Goal: Communication & Community: Answer question/provide support

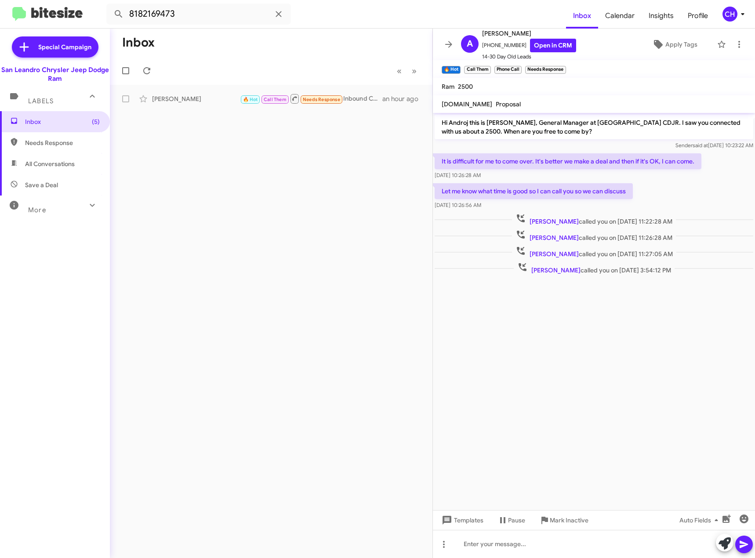
drag, startPoint x: 0, startPoint y: 0, endPoint x: 400, endPoint y: 187, distance: 442.1
click at [400, 187] on div "Inbox « Previous » Next [PERSON_NAME] 🔥 Hot Call Them Needs Response Inbound Ca…" at bounding box center [271, 294] width 323 height 530
click at [55, 143] on span "Needs Response" at bounding box center [62, 142] width 75 height 9
type input "in:needs-response"
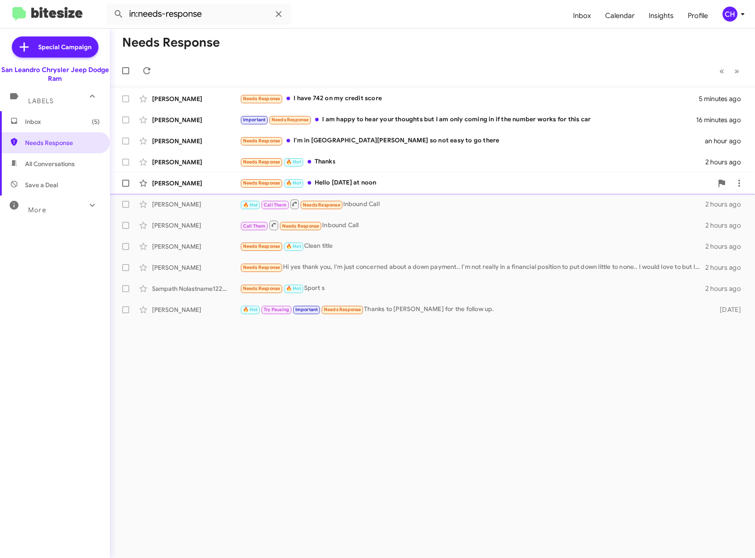
click at [419, 178] on div "Needs Response 🔥 Hot Hello [DATE] at noon" at bounding box center [476, 183] width 473 height 10
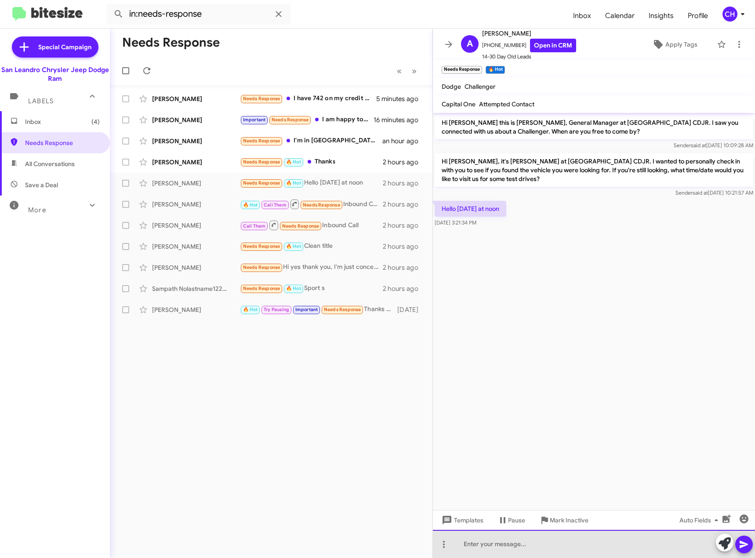
click at [488, 544] on div at bounding box center [594, 544] width 322 height 28
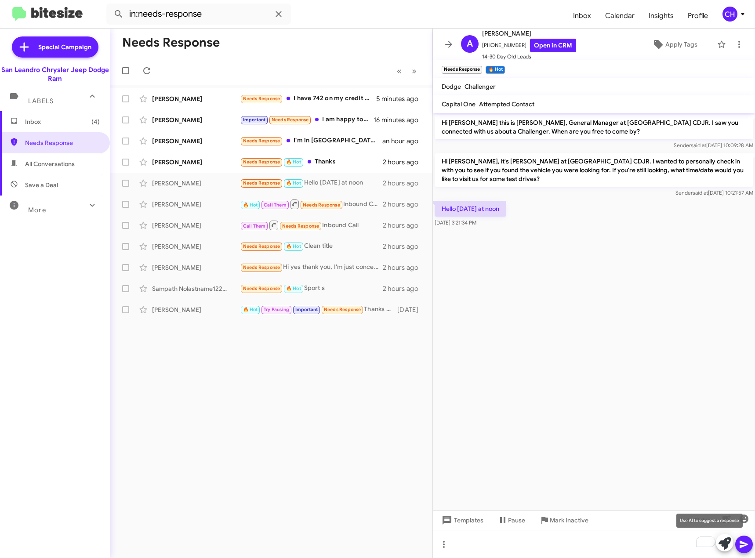
click at [726, 544] on icon at bounding box center [725, 544] width 12 height 12
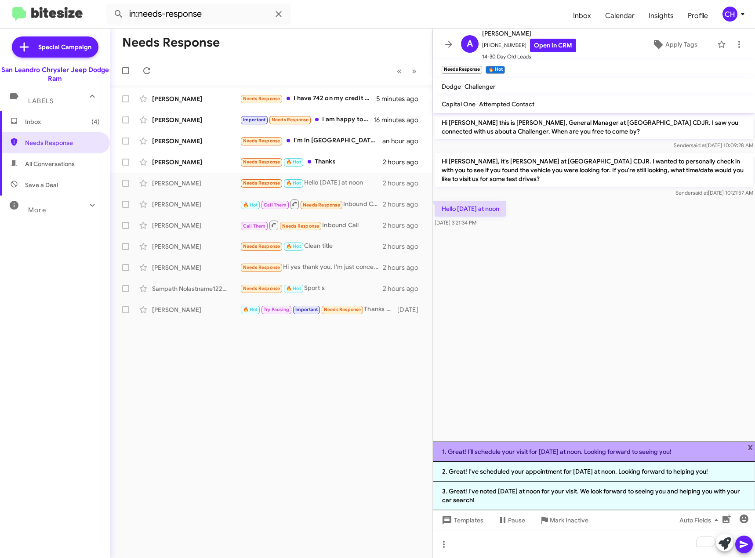
click at [509, 455] on li "1. Great! I’ll schedule your visit for [DATE] at noon. Looking forward to seein…" at bounding box center [594, 452] width 322 height 20
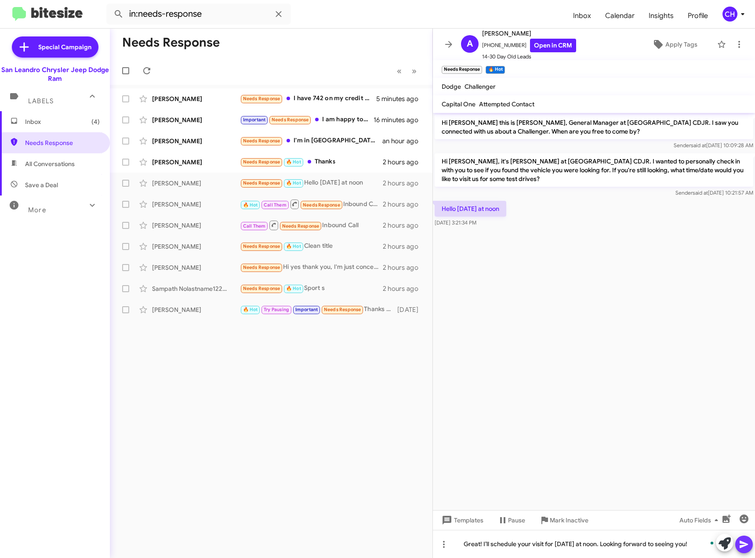
click at [745, 541] on icon at bounding box center [744, 544] width 11 height 11
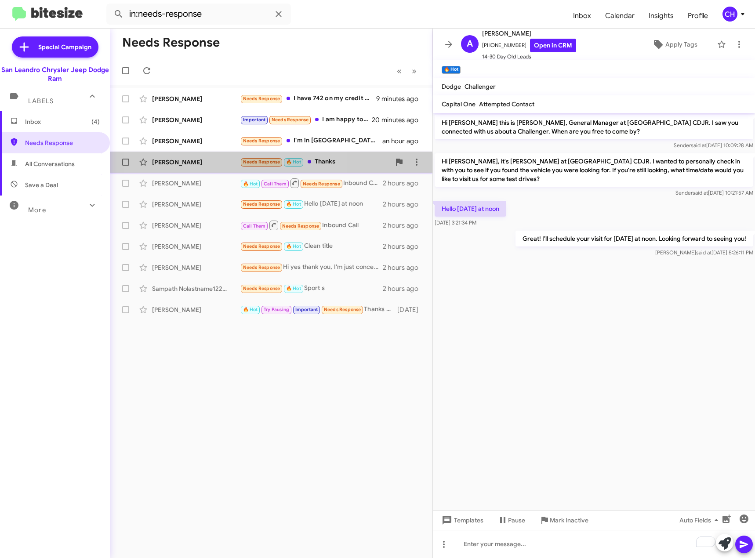
click at [222, 167] on div "[PERSON_NAME] Needs Response 🔥 Hot Thanks 2 hours ago" at bounding box center [271, 162] width 309 height 18
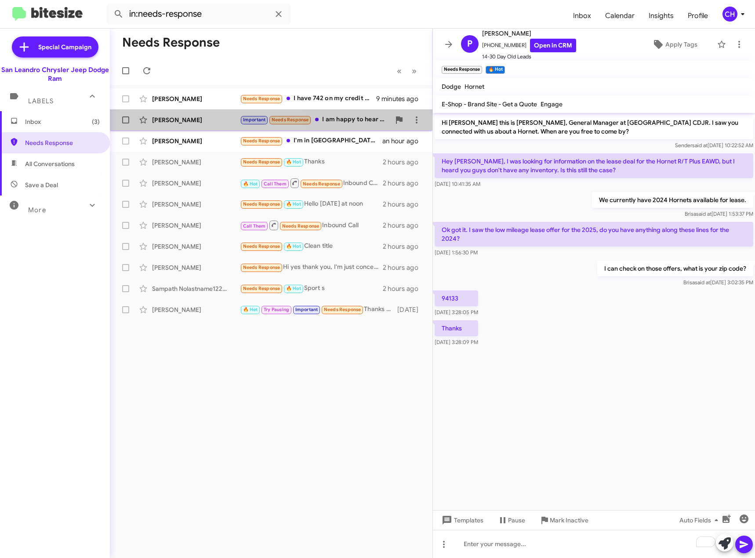
click at [201, 127] on div "[PERSON_NAME] Important Needs Response I am happy to hear your thoughts but I a…" at bounding box center [271, 120] width 309 height 18
